Goal: Obtain resource: Download file/media

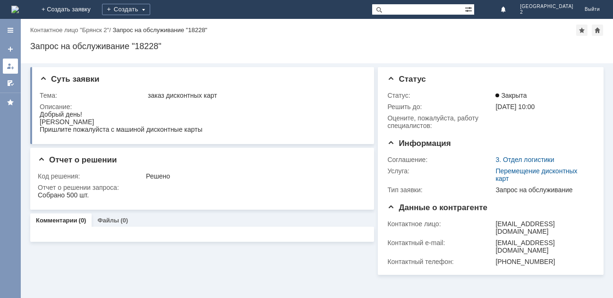
click at [11, 67] on div at bounding box center [11, 66] width 8 height 8
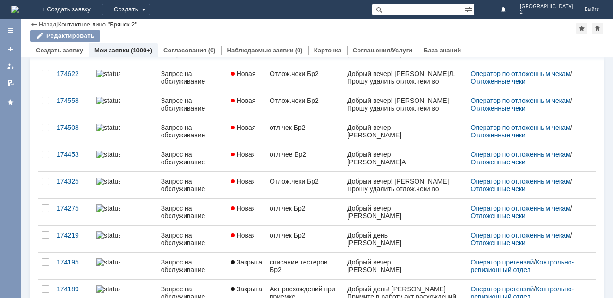
scroll to position [330, 0]
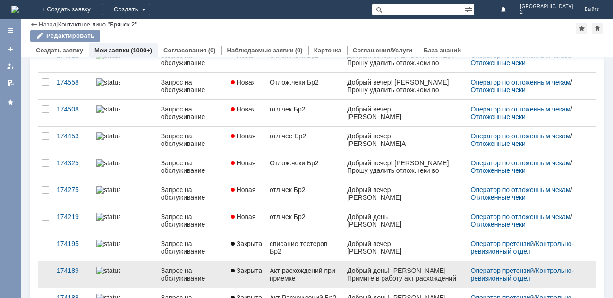
click at [299, 271] on div "Акт расхождений при приемке" at bounding box center [304, 274] width 70 height 15
click at [299, 271] on div "Назад | Контактное лицо "Брянск 2" Контактное лицо "Брянск 2" Редактировать emp…" at bounding box center [317, 158] width 592 height 279
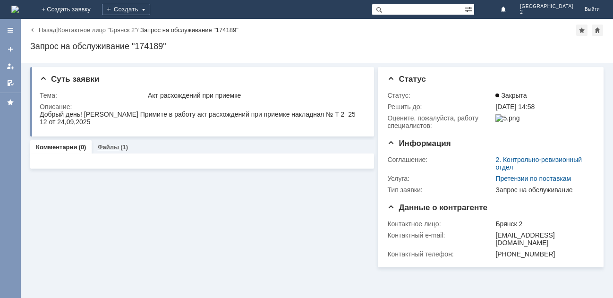
click at [113, 149] on link "Файлы" at bounding box center [108, 146] width 22 height 7
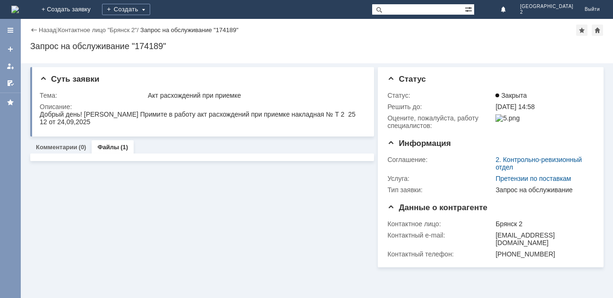
click at [113, 149] on link "Файлы" at bounding box center [108, 146] width 22 height 7
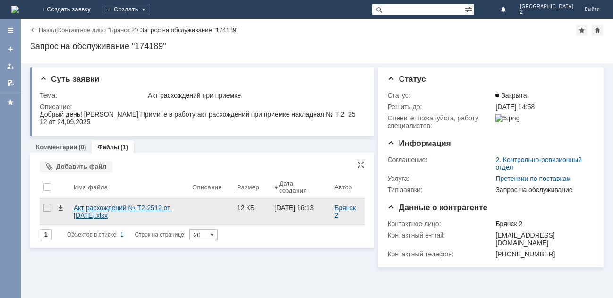
click at [126, 208] on div "Акт расхождений № Т2-2512 от [DATE].xlsx" at bounding box center [129, 211] width 111 height 15
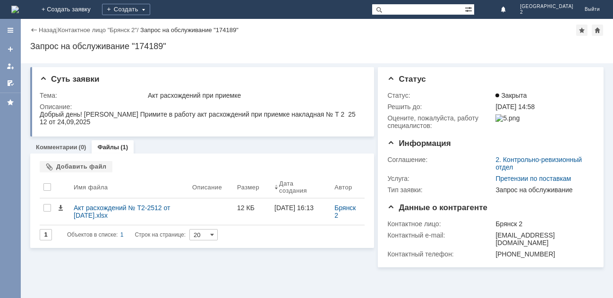
click at [32, 27] on div "Назад" at bounding box center [43, 29] width 26 height 7
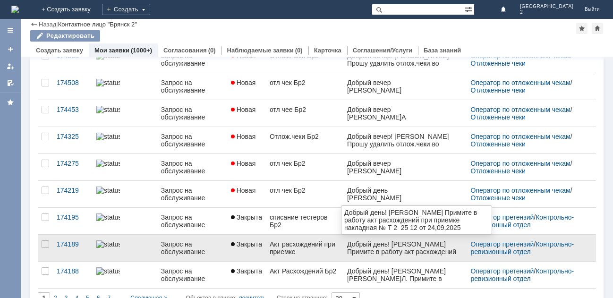
scroll to position [374, 0]
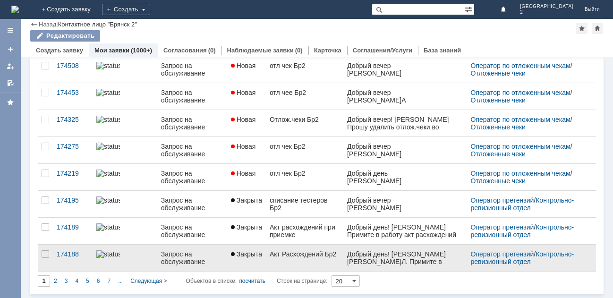
click at [288, 254] on div "Акт Расхождений Бр2" at bounding box center [304, 254] width 70 height 8
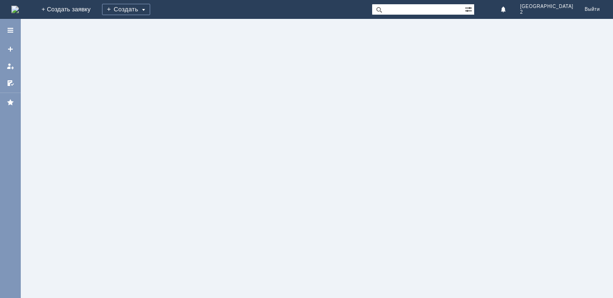
click at [288, 254] on div at bounding box center [317, 158] width 592 height 279
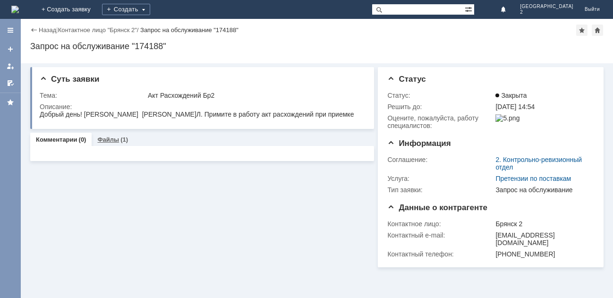
click at [111, 139] on link "Файлы" at bounding box center [108, 139] width 22 height 7
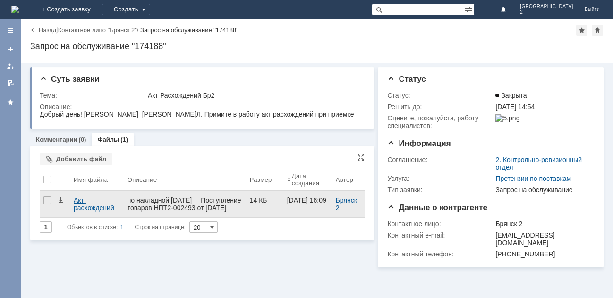
click at [102, 203] on div "Акт расхождений № Т2-2493 от [DATE].xlsx" at bounding box center [97, 203] width 46 height 15
click at [103, 208] on div "Акт расхождений № Т2-2493 от [DATE].xlsx" at bounding box center [97, 203] width 46 height 15
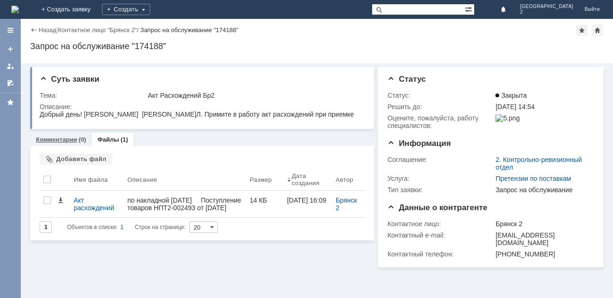
click at [67, 142] on link "Комментарии" at bounding box center [57, 139] width 42 height 7
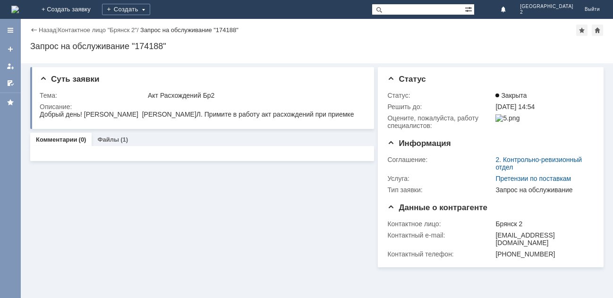
click at [67, 142] on link "Комментарии" at bounding box center [57, 139] width 42 height 7
click at [73, 160] on div "Комментарии 1 Всего комментариев: 0 Строк на странице: 20 1 Всего комментариев:…" at bounding box center [202, 157] width 325 height 8
click at [103, 141] on link "Файлы" at bounding box center [108, 139] width 22 height 7
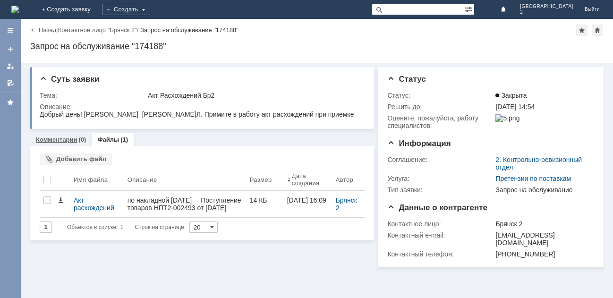
click at [53, 141] on link "Комментарии" at bounding box center [57, 139] width 42 height 7
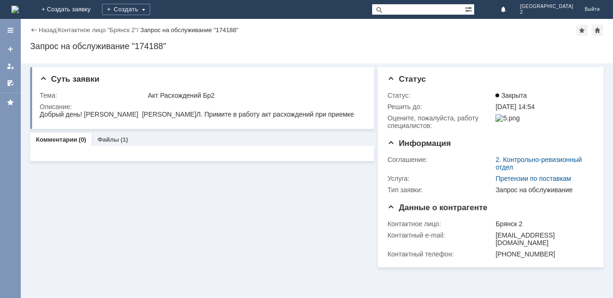
click at [53, 141] on link "Комментарии" at bounding box center [57, 139] width 42 height 7
click at [103, 140] on link "Файлы" at bounding box center [108, 139] width 22 height 7
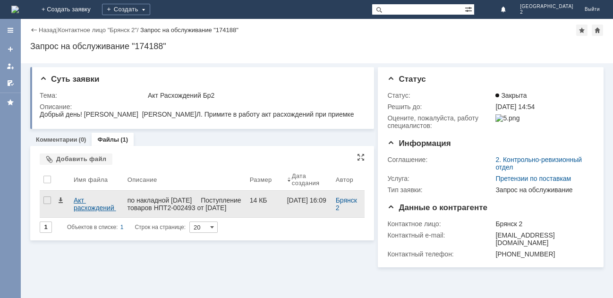
click at [99, 206] on div "Акт расхождений № Т2-2493 от [DATE].xlsx" at bounding box center [97, 203] width 46 height 15
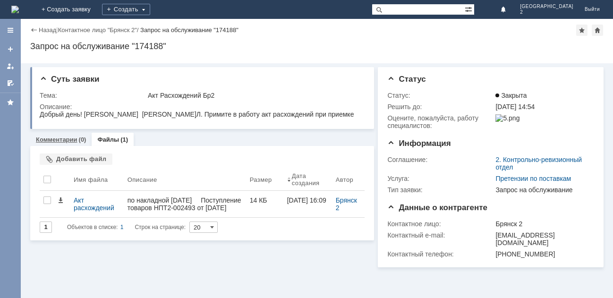
click at [61, 138] on link "Комментарии" at bounding box center [57, 139] width 42 height 7
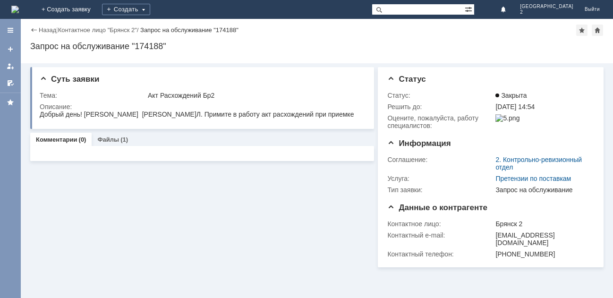
click at [61, 138] on link "Комментарии" at bounding box center [57, 139] width 42 height 7
click at [106, 141] on link "Файлы" at bounding box center [108, 139] width 22 height 7
